Goal: Obtain resource: Obtain resource

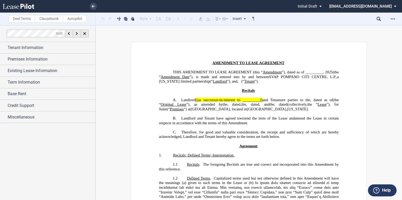
click at [35, 7] on link at bounding box center [28, 6] width 50 height 13
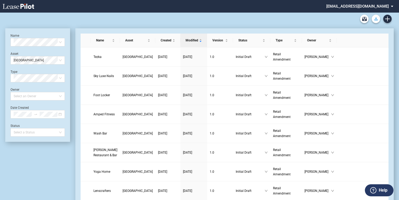
click at [377, 16] on button "Download Blank Form" at bounding box center [376, 19] width 8 height 8
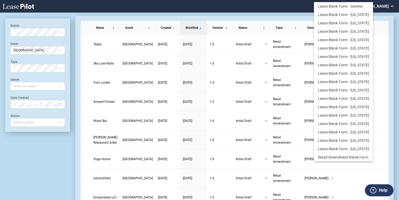
click at [14, 6] on md-backdrop at bounding box center [199, 106] width 399 height 213
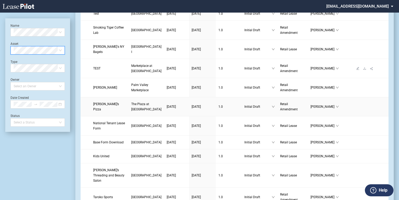
scroll to position [139, 0]
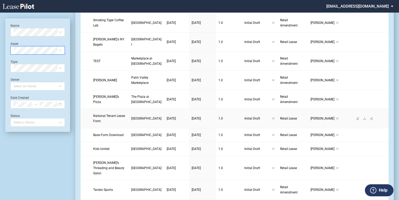
click at [102, 124] on link "National Tenant Lease Form" at bounding box center [109, 118] width 33 height 11
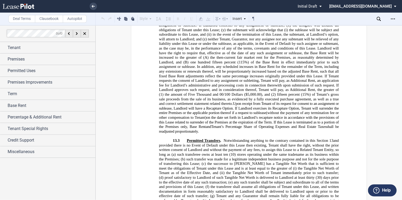
scroll to position [4719, 0]
